Goal: Task Accomplishment & Management: Use online tool/utility

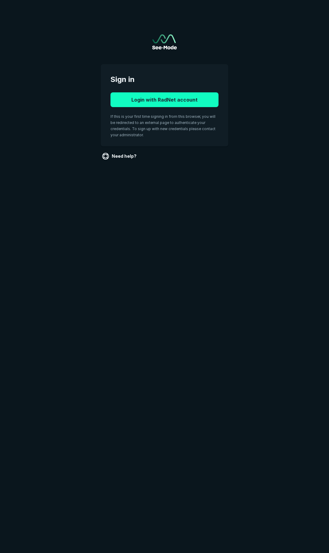
click at [150, 97] on button "Login with RadNet account" at bounding box center [165, 99] width 108 height 15
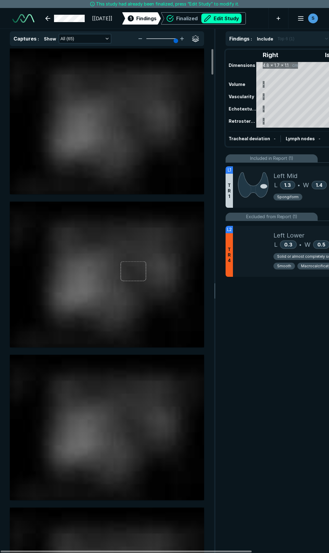
scroll to position [3135, 2270]
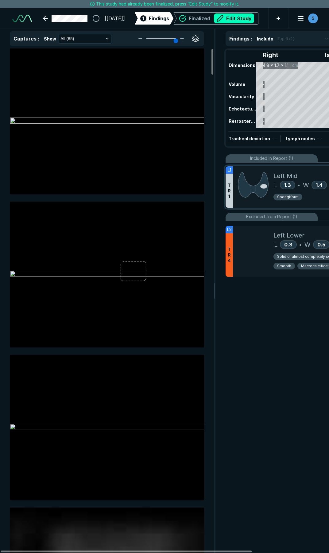
click at [273, 191] on div at bounding box center [253, 186] width 41 height 41
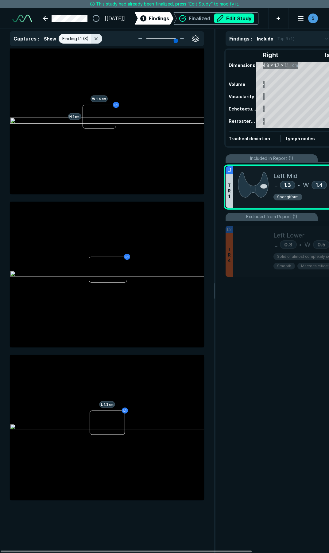
scroll to position [2993, 1654]
click at [226, 19] on button "Edit Study" at bounding box center [234, 19] width 40 height 10
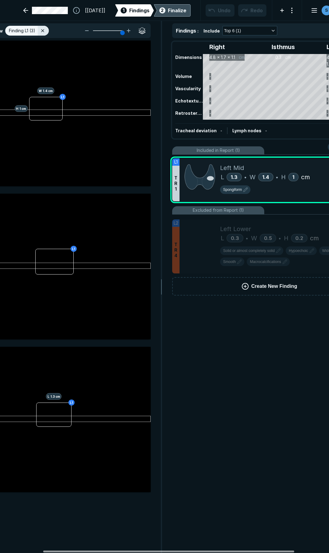
scroll to position [0, 56]
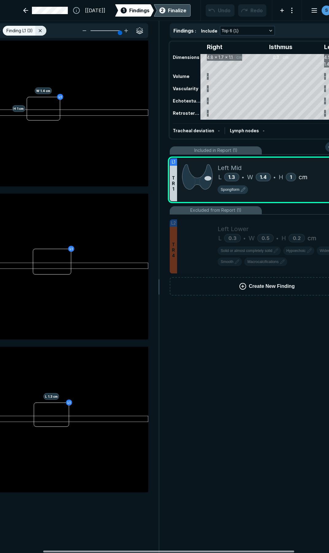
drag, startPoint x: 239, startPoint y: 552, endPoint x: 281, endPoint y: 529, distance: 48.1
click at [281, 551] on div at bounding box center [168, 552] width 251 height 2
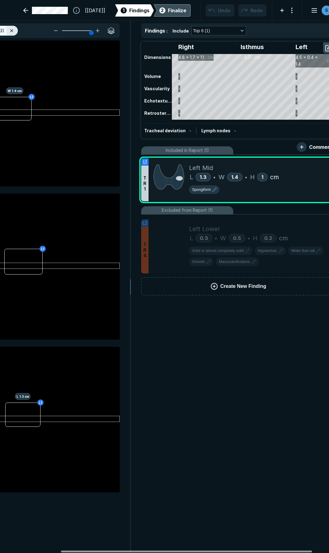
scroll to position [0, 101]
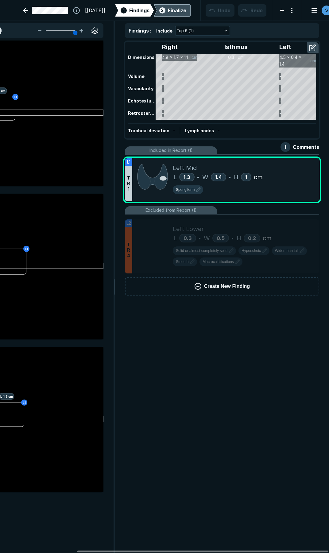
drag, startPoint x: 226, startPoint y: 552, endPoint x: 270, endPoint y: 496, distance: 70.8
click at [261, 551] on div at bounding box center [202, 552] width 251 height 2
click at [263, 173] on span "cm" at bounding box center [258, 177] width 9 height 9
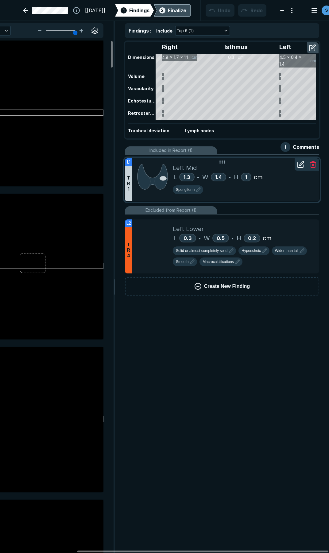
scroll to position [3029, 1654]
click at [303, 162] on icon at bounding box center [300, 164] width 7 height 7
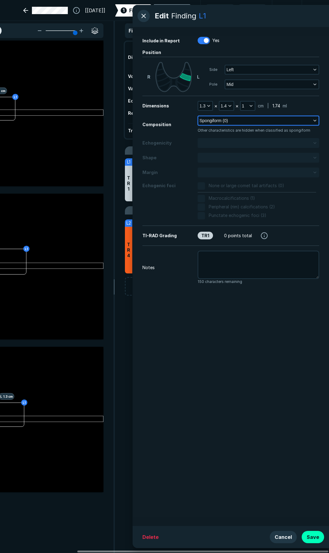
click at [226, 117] on span "Spongiform (0)" at bounding box center [214, 120] width 29 height 7
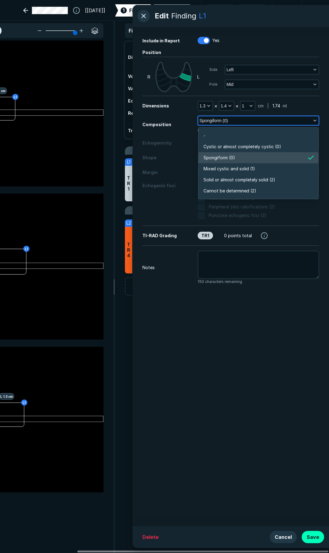
scroll to position [1074, 1328]
click at [221, 168] on span "Mixed cystic and solid (1)" at bounding box center [230, 168] width 52 height 7
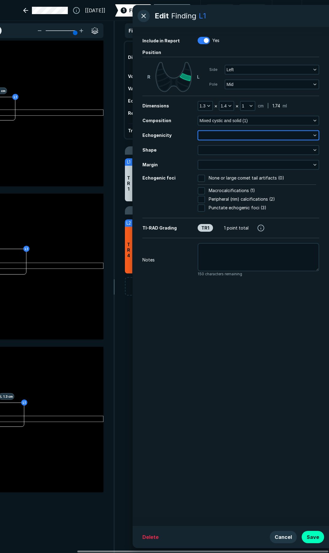
click at [212, 135] on button "button" at bounding box center [258, 135] width 120 height 9
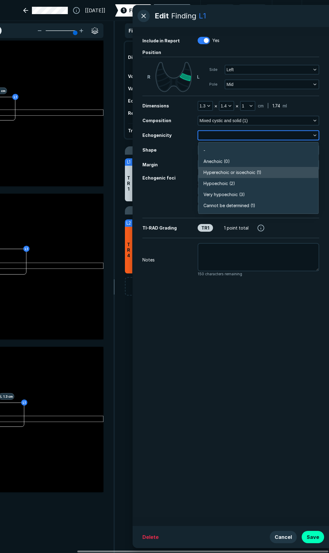
click at [213, 170] on span "Hyperechoic or isoechoic (1)" at bounding box center [233, 172] width 58 height 7
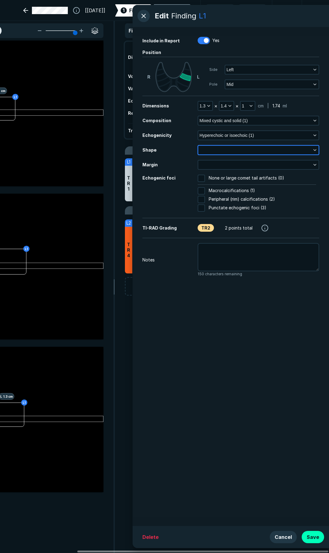
click at [215, 153] on button "button" at bounding box center [258, 150] width 120 height 9
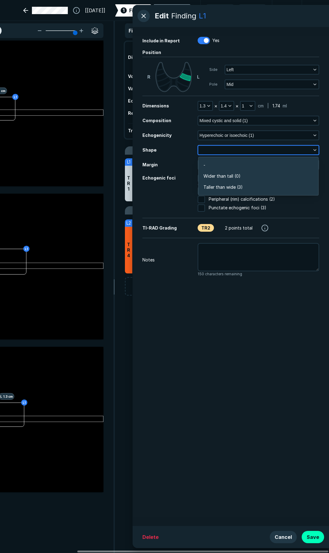
scroll to position [925, 1328]
click at [215, 178] on span "Wider than tall (0)" at bounding box center [222, 176] width 37 height 7
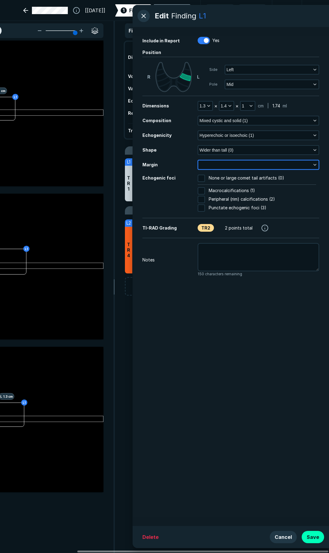
click at [215, 169] on button "button" at bounding box center [258, 165] width 120 height 9
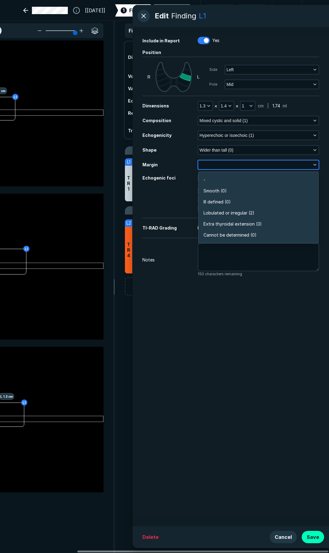
scroll to position [1074, 1328]
click at [219, 192] on span "Smooth (0)" at bounding box center [215, 191] width 23 height 7
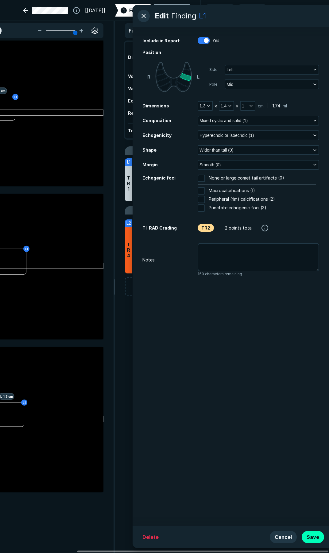
click at [165, 256] on div "Notes 150 characters remaining" at bounding box center [230, 260] width 177 height 34
click at [315, 537] on button "Save" at bounding box center [313, 537] width 22 height 12
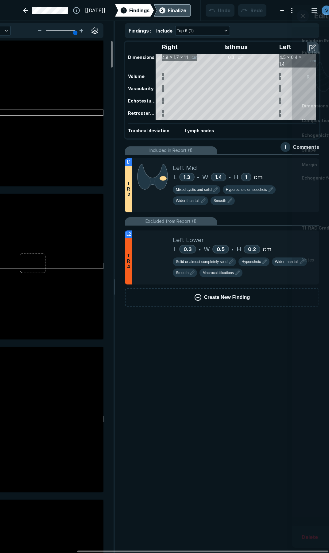
scroll to position [3029, 1654]
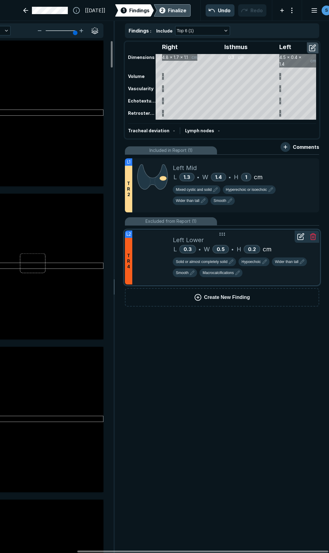
click at [147, 262] on div at bounding box center [152, 258] width 41 height 54
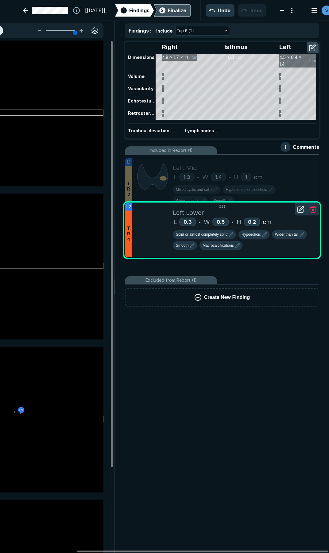
drag, startPoint x: 251, startPoint y: 239, endPoint x: 252, endPoint y: 211, distance: 27.3
click at [252, 211] on div "Left Lower" at bounding box center [244, 212] width 142 height 9
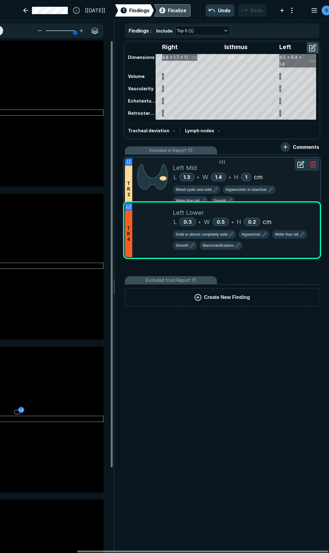
scroll to position [2145, 1654]
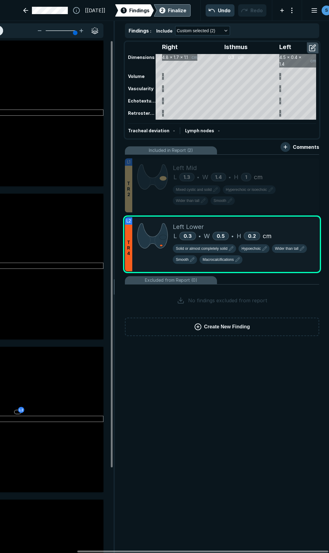
click at [168, 13] on div "Finalize" at bounding box center [177, 10] width 18 height 7
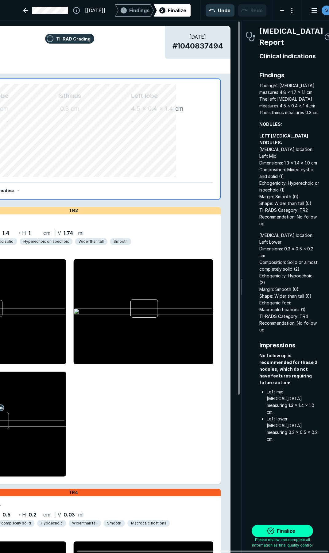
scroll to position [3149, 1109]
click at [277, 531] on button "Finalize" at bounding box center [282, 531] width 61 height 12
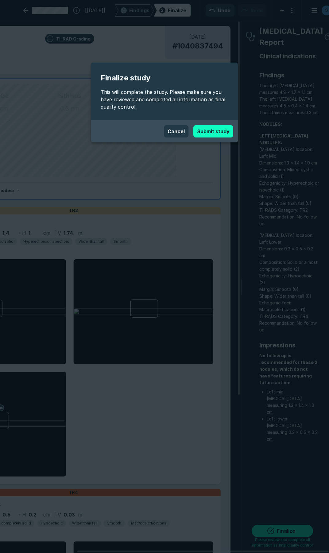
click at [205, 134] on button "Submit study" at bounding box center [213, 131] width 40 height 12
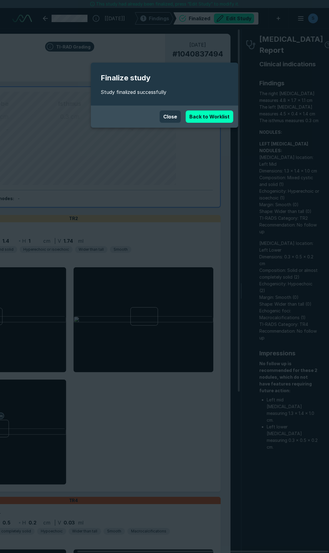
scroll to position [3135, 2270]
click at [170, 119] on button "Close" at bounding box center [170, 117] width 21 height 12
